Goal: Task Accomplishment & Management: Complete application form

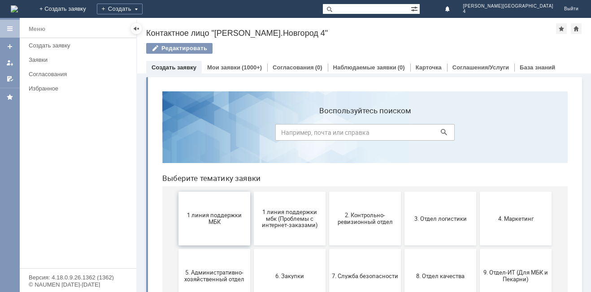
click at [224, 217] on span "1 линия поддержки МБК" at bounding box center [214, 218] width 66 height 13
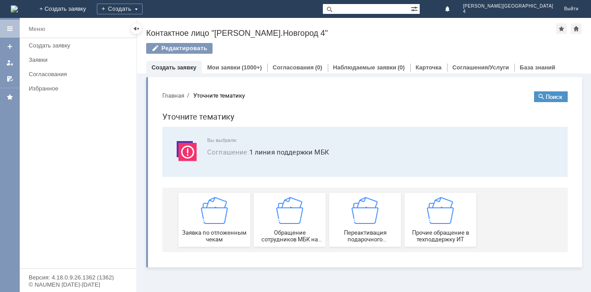
click at [224, 217] on img at bounding box center [214, 210] width 27 height 27
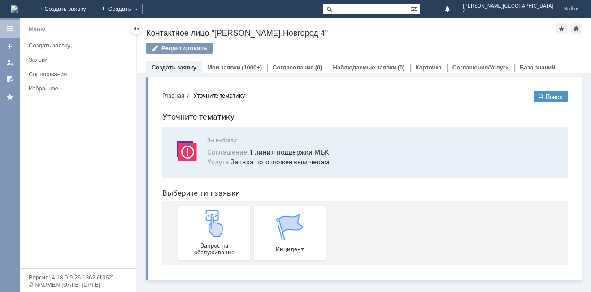
click at [224, 217] on img at bounding box center [214, 223] width 27 height 27
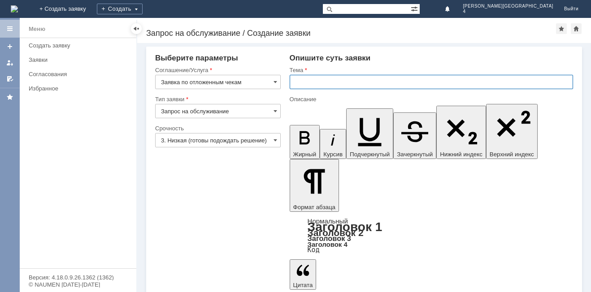
click at [319, 87] on input "text" at bounding box center [431, 82] width 283 height 14
type input "отложенный чек"
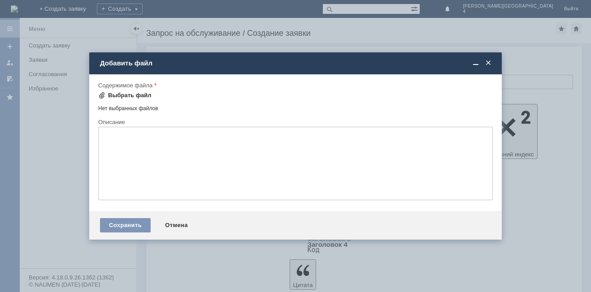
click at [108, 92] on div "Выбрать файл" at bounding box center [129, 95] width 43 height 7
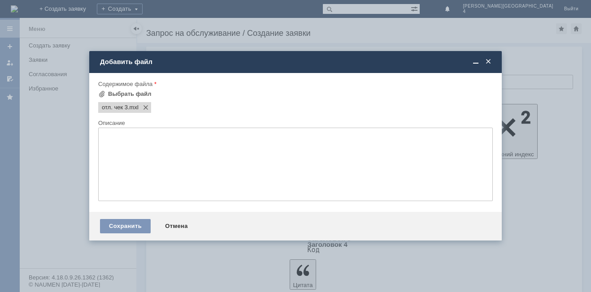
click at [114, 150] on textarea at bounding box center [295, 164] width 394 height 73
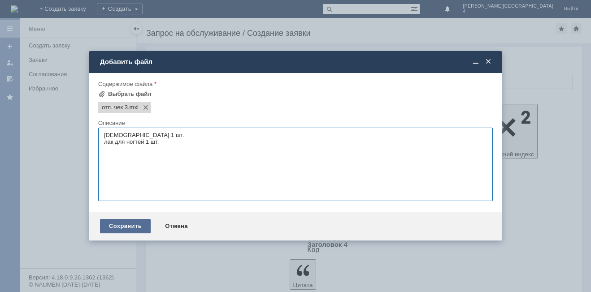
type textarea "[DEMOGRAPHIC_DATA] 1 шт. лак для ногтей 1 шт."
click at [133, 227] on div "Сохранить" at bounding box center [125, 226] width 51 height 14
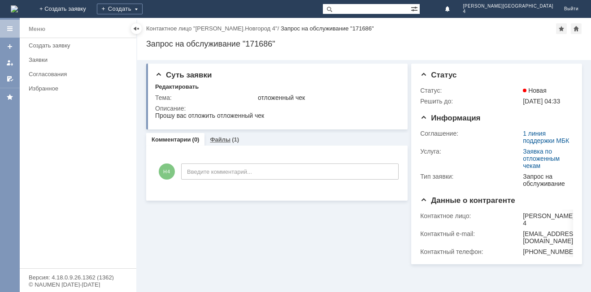
click at [229, 136] on div "Файлы (1)" at bounding box center [224, 139] width 40 height 13
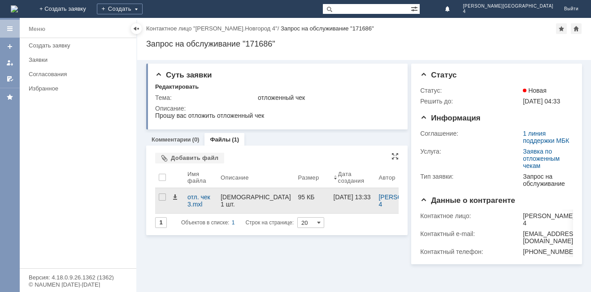
click at [254, 202] on div "[DEMOGRAPHIC_DATA] 1 шт. лак для ногтей 1 шт." at bounding box center [255, 205] width 70 height 22
